Goal: Task Accomplishment & Management: Complete application form

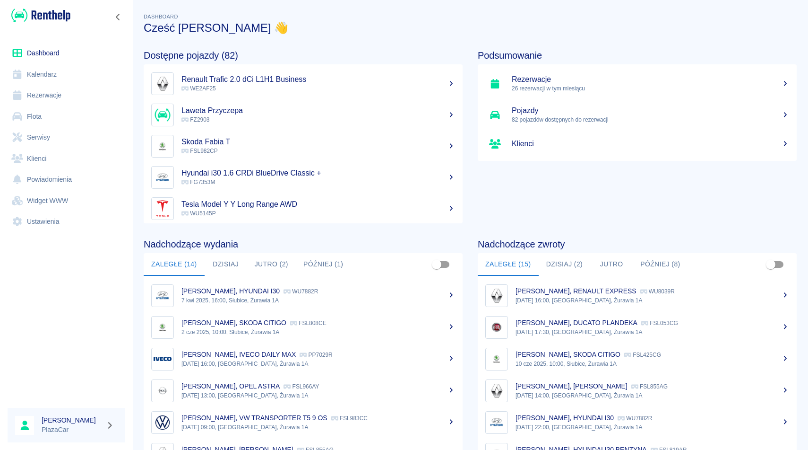
click at [57, 96] on link "Rezerwacje" at bounding box center [67, 95] width 118 height 21
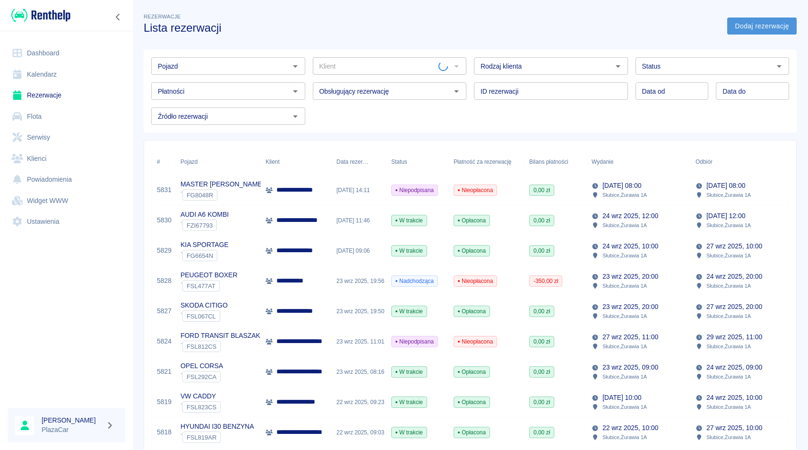
click at [753, 25] on link "Dodaj rezerwację" at bounding box center [762, 25] width 69 height 17
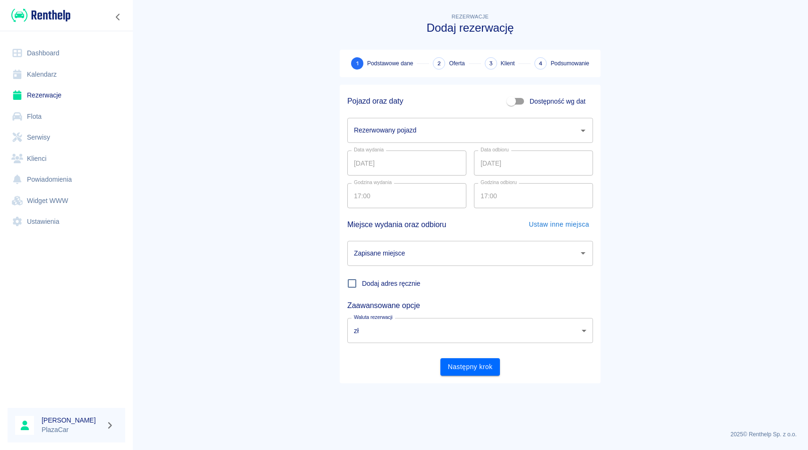
click at [417, 127] on input "Rezerwowany pojazd" at bounding box center [463, 130] width 223 height 17
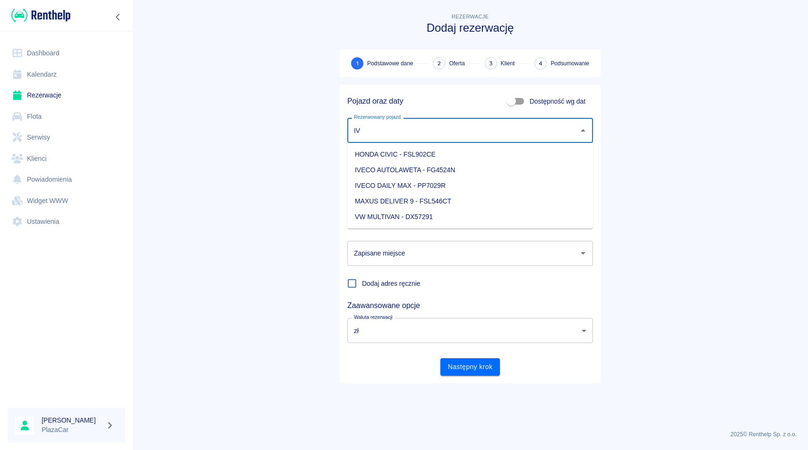
click at [484, 184] on li "IVECO DAILY MAX - PP7029R" at bounding box center [470, 186] width 246 height 16
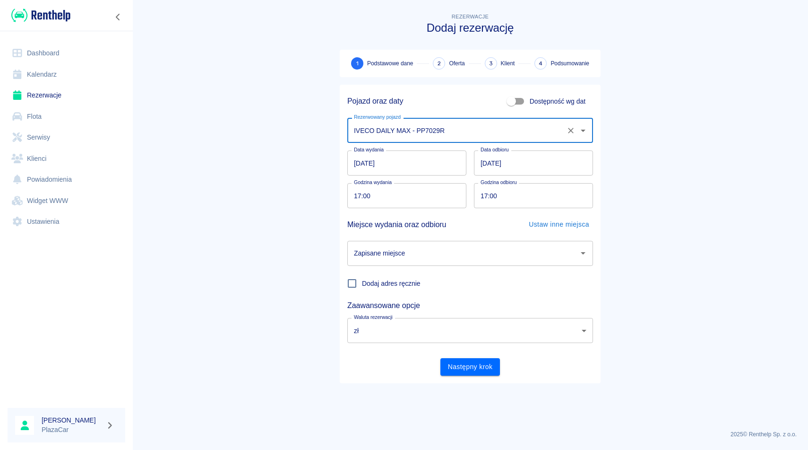
type input "IVECO DAILY MAX - PP7029R"
click at [399, 167] on input "[DATE]" at bounding box center [406, 162] width 119 height 25
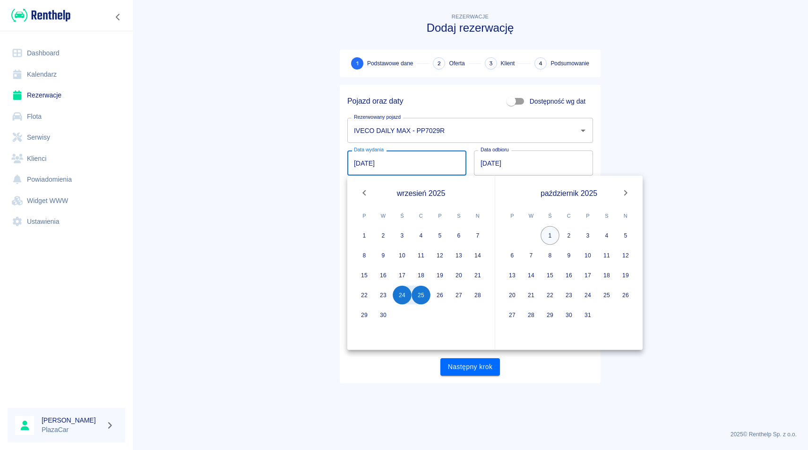
click at [552, 235] on button "1" at bounding box center [550, 235] width 19 height 19
type input "[DATE]"
type input "DD.MM.YYYY"
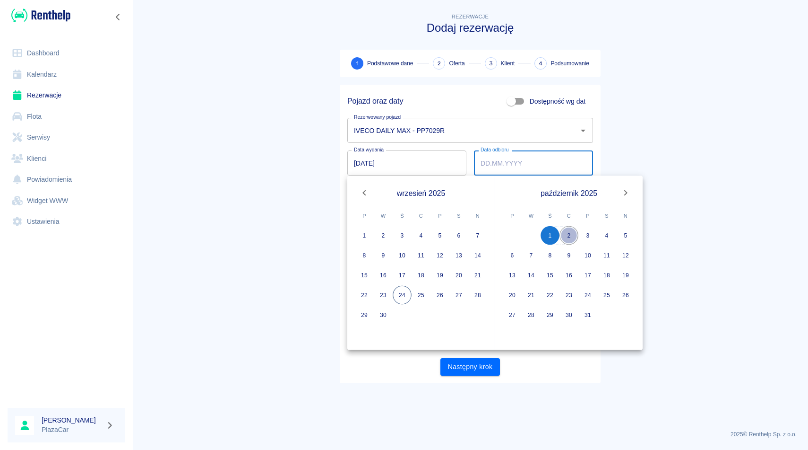
click at [570, 237] on button "2" at bounding box center [569, 235] width 19 height 19
type input "[DATE]"
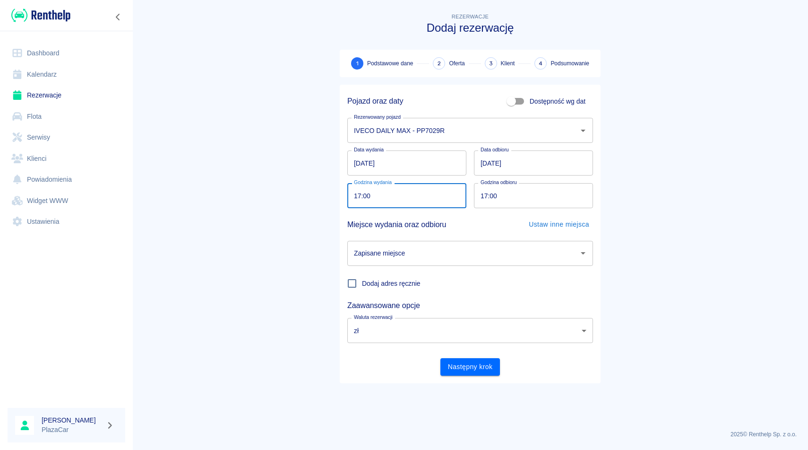
click at [383, 201] on input "17:00" at bounding box center [403, 195] width 113 height 25
click at [384, 212] on div "Miejsce wydania oraz odbioru Ustaw inne miejsca" at bounding box center [466, 220] width 253 height 25
click at [360, 195] on input "17:00" at bounding box center [403, 195] width 113 height 25
click at [390, 165] on input "[DATE]" at bounding box center [406, 162] width 119 height 25
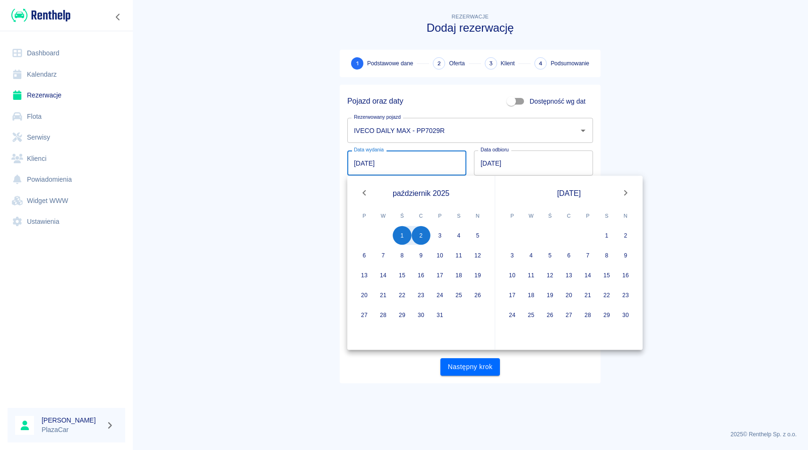
click at [362, 191] on icon "Previous month" at bounding box center [364, 192] width 11 height 11
click at [383, 296] on button "23" at bounding box center [383, 295] width 19 height 19
type input "[DATE]"
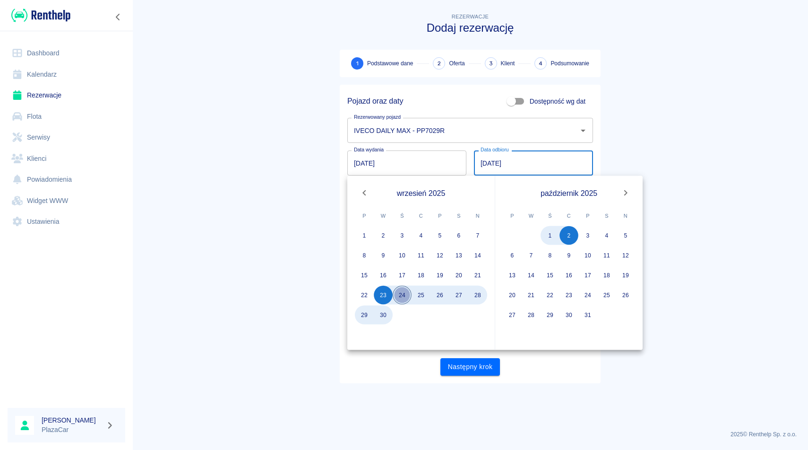
click at [404, 294] on button "24" at bounding box center [402, 295] width 19 height 19
type input "[DATE]"
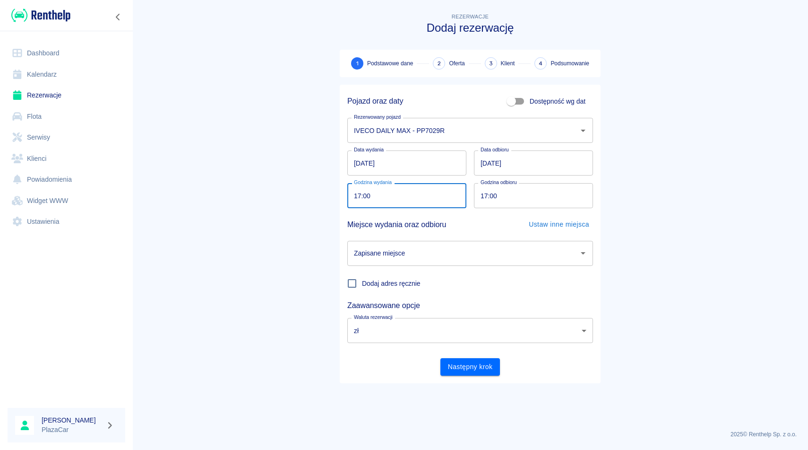
click at [360, 197] on input "17:00" at bounding box center [403, 195] width 113 height 25
type input "21:00"
click at [488, 194] on input "17:00" at bounding box center [530, 195] width 113 height 25
type input "21:00"
click at [456, 256] on input "Zapisane miejsce" at bounding box center [463, 253] width 223 height 17
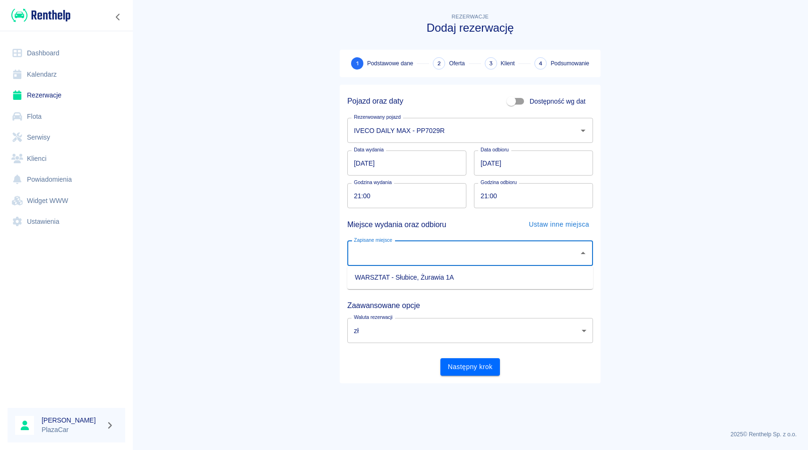
click at [452, 279] on li "WARSZTAT - Słubice, Żurawia 1A" at bounding box center [470, 277] width 246 height 16
type input "WARSZTAT - Słubice, Żurawia 1A"
click at [469, 366] on button "Następny krok" at bounding box center [471, 366] width 60 height 17
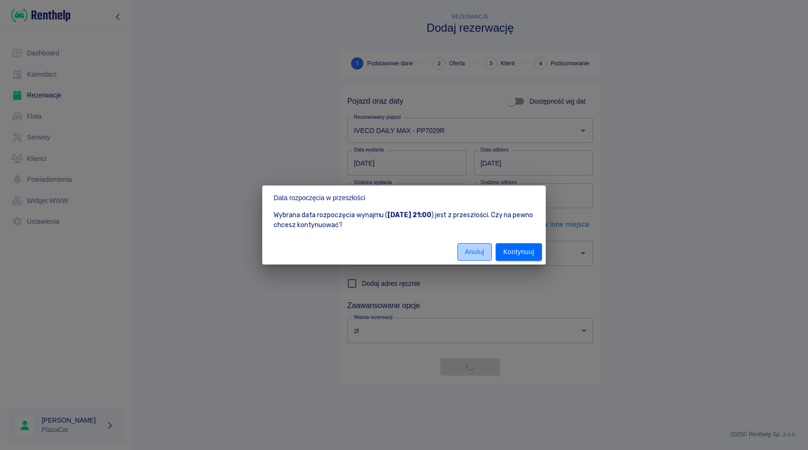
click at [471, 252] on button "Anuluj" at bounding box center [475, 251] width 35 height 17
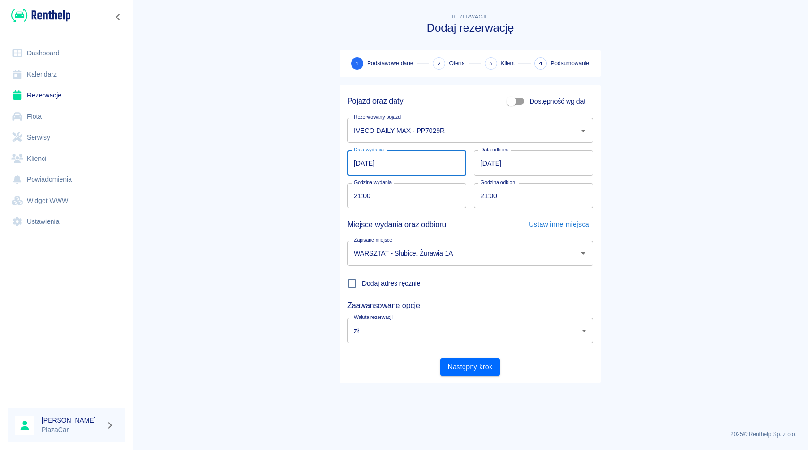
click at [398, 160] on input "[DATE]" at bounding box center [406, 162] width 119 height 25
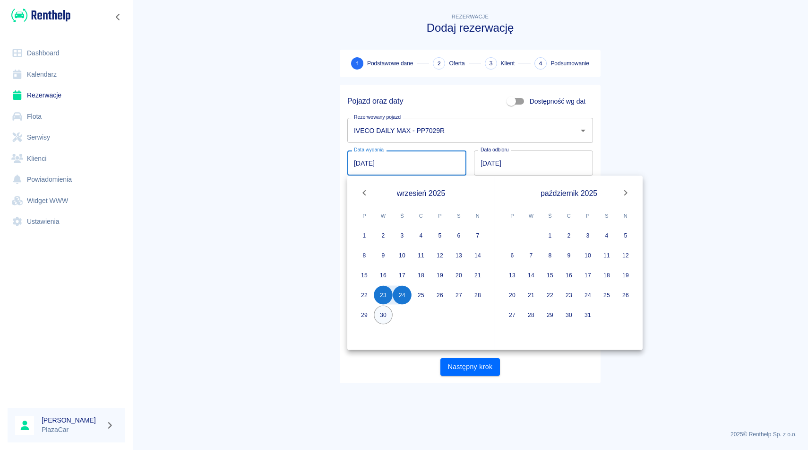
click at [383, 314] on button "30" at bounding box center [383, 314] width 19 height 19
type input "[DATE]"
type input "DD.MM.YYYY"
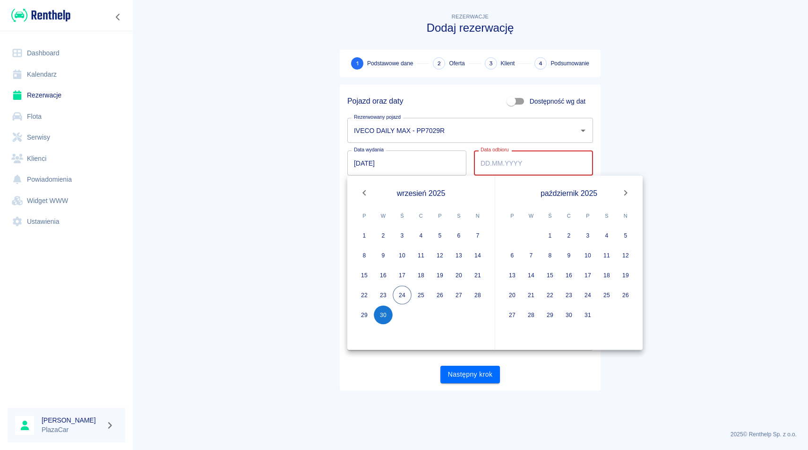
click at [551, 223] on span "Ś" at bounding box center [550, 215] width 17 height 19
click at [551, 232] on button "1" at bounding box center [550, 235] width 19 height 19
type input "[DATE]"
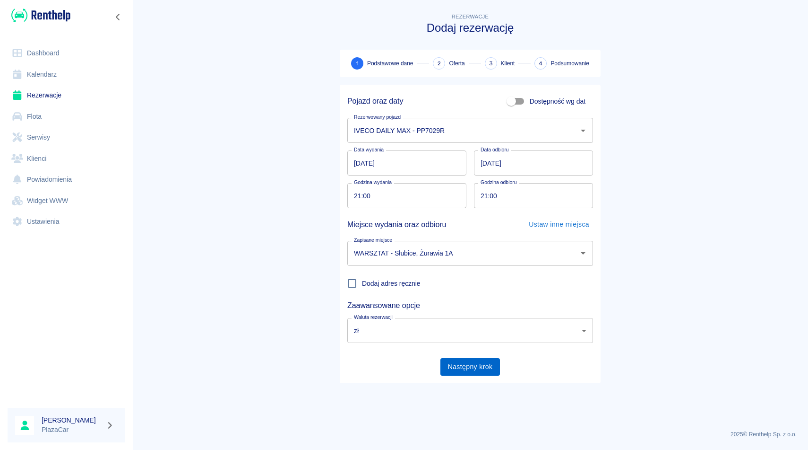
click at [463, 361] on button "Następny krok" at bounding box center [471, 366] width 60 height 17
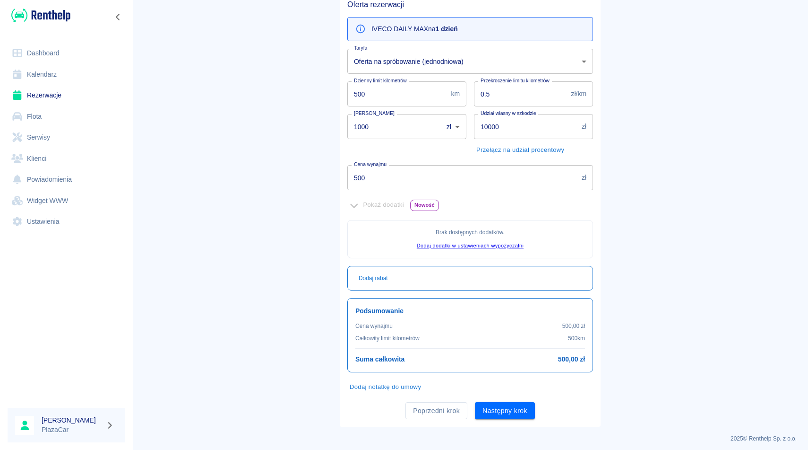
scroll to position [96, 0]
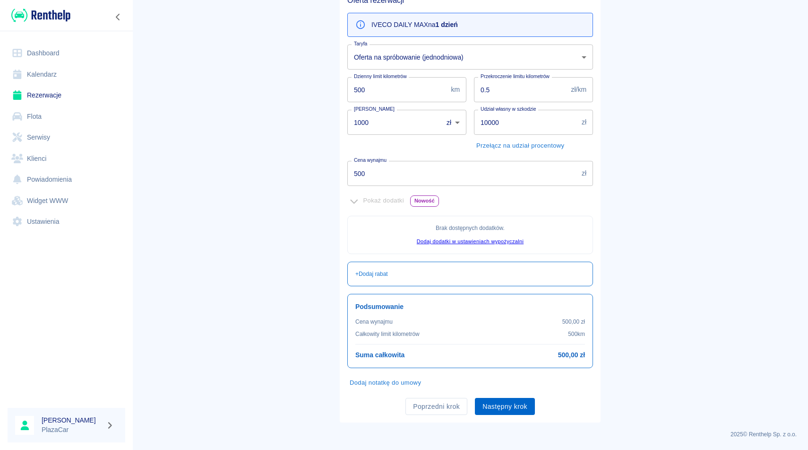
click at [504, 405] on button "Następny krok" at bounding box center [505, 406] width 60 height 17
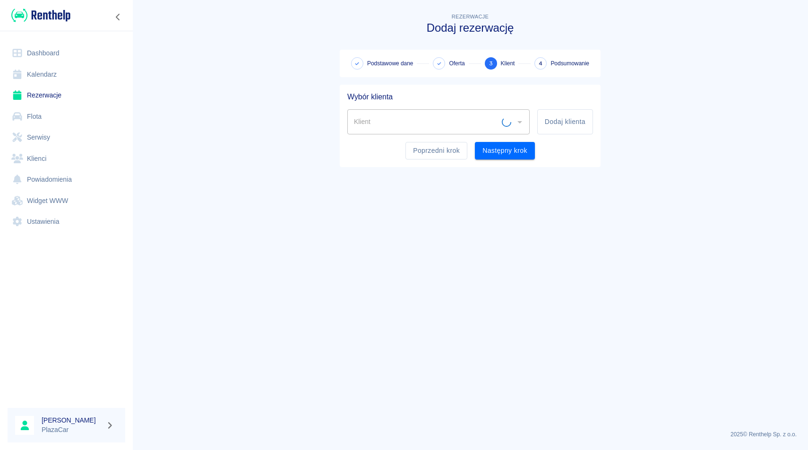
scroll to position [0, 0]
click at [381, 123] on input "Klient" at bounding box center [432, 121] width 160 height 17
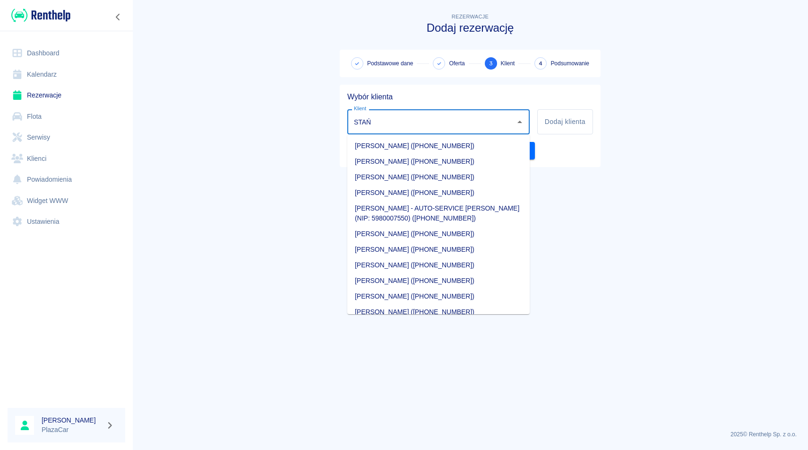
click at [465, 147] on li "[PERSON_NAME] ([PHONE_NUMBER])" at bounding box center [438, 146] width 182 height 16
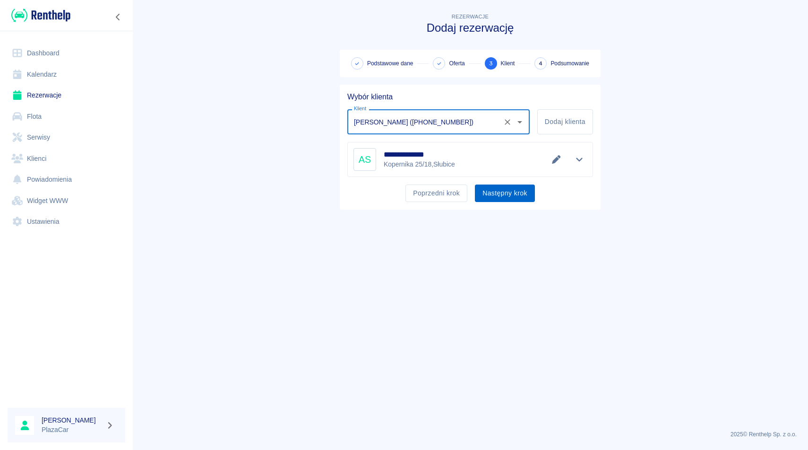
type input "[PERSON_NAME] ([PHONE_NUMBER])"
click at [507, 194] on button "Następny krok" at bounding box center [505, 192] width 60 height 17
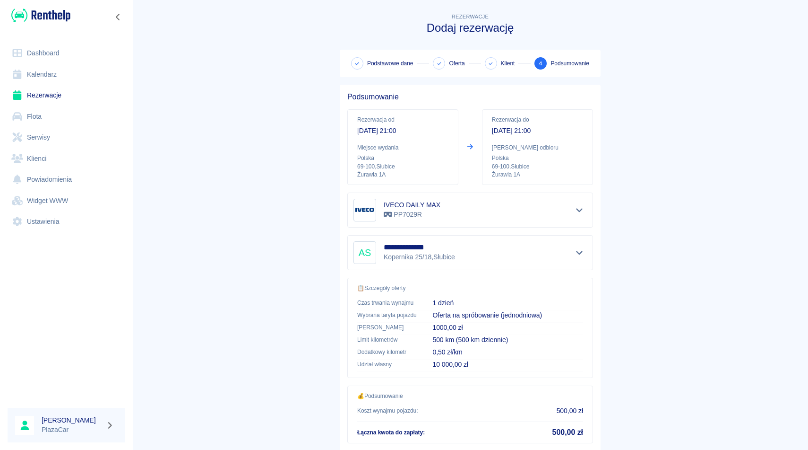
scroll to position [61, 0]
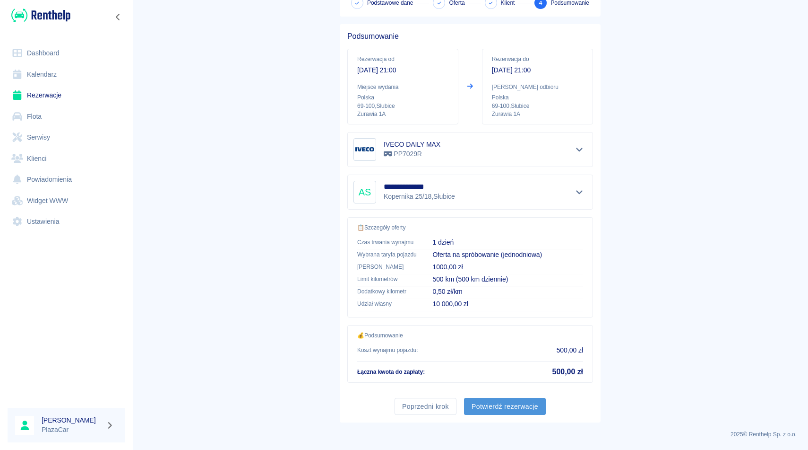
click at [502, 411] on button "Potwierdź rezerwację" at bounding box center [505, 406] width 82 height 17
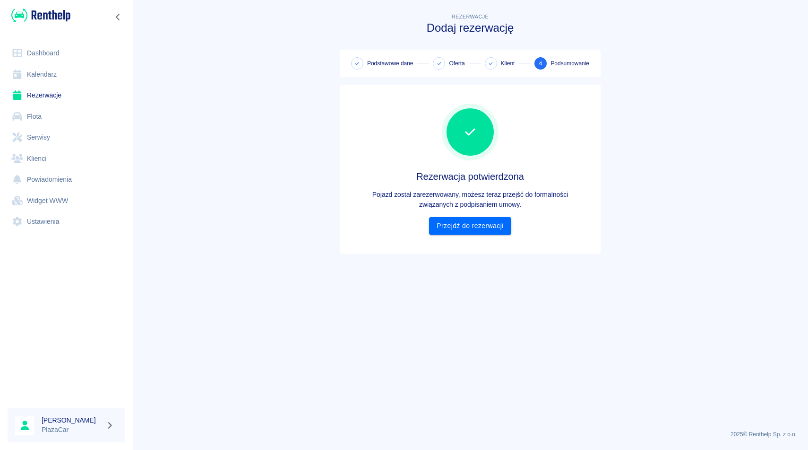
scroll to position [0, 0]
click at [475, 231] on link "Przejdź do rezerwacji" at bounding box center [470, 225] width 82 height 17
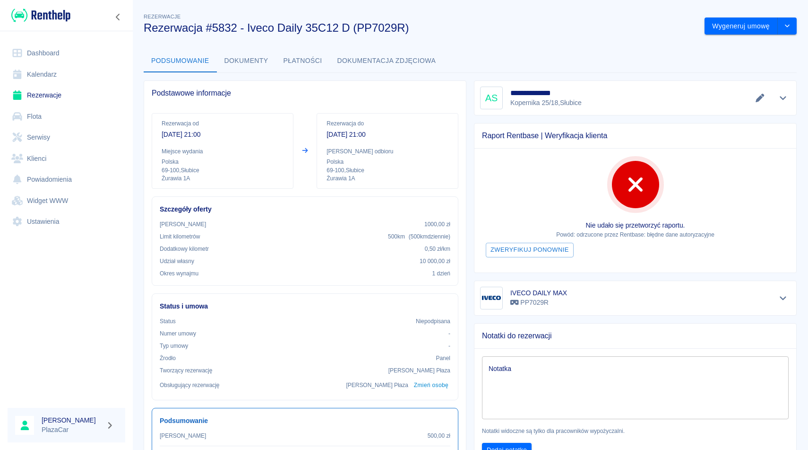
click at [47, 97] on link "Rezerwacje" at bounding box center [67, 95] width 118 height 21
